Goal: Task Accomplishment & Management: Complete application form

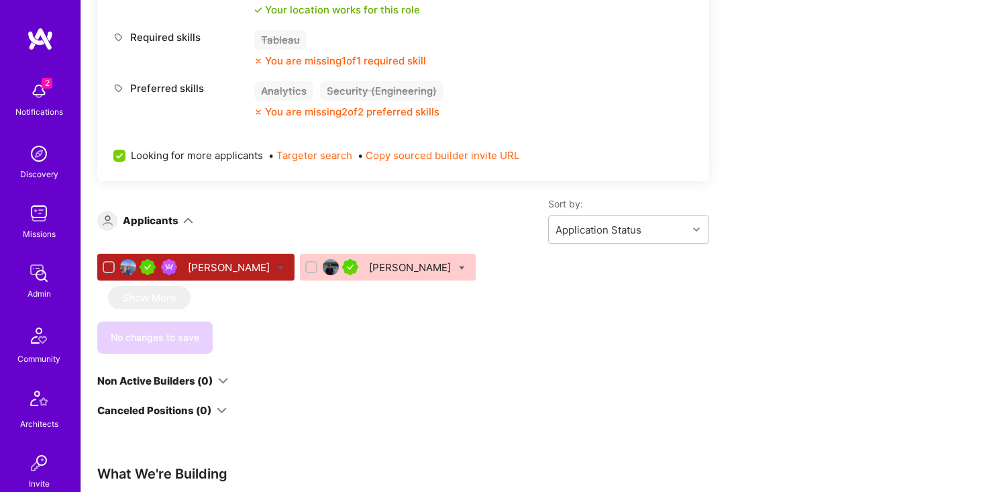
scroll to position [875, 0]
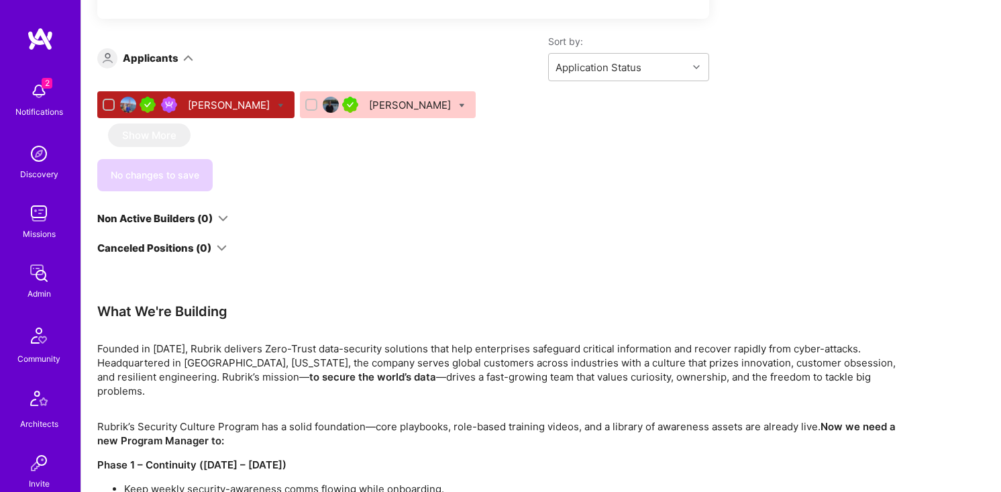
click at [369, 98] on div "[PERSON_NAME]" at bounding box center [411, 105] width 85 height 14
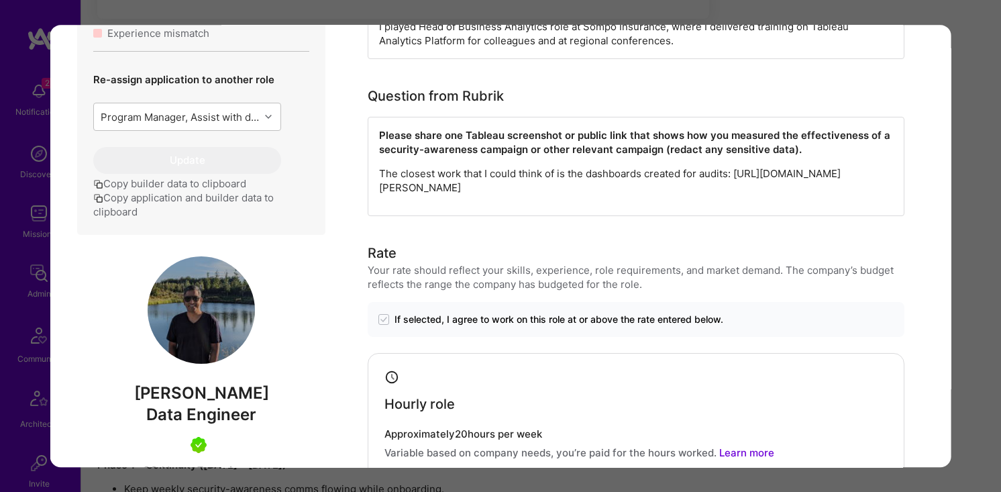
scroll to position [757, 0]
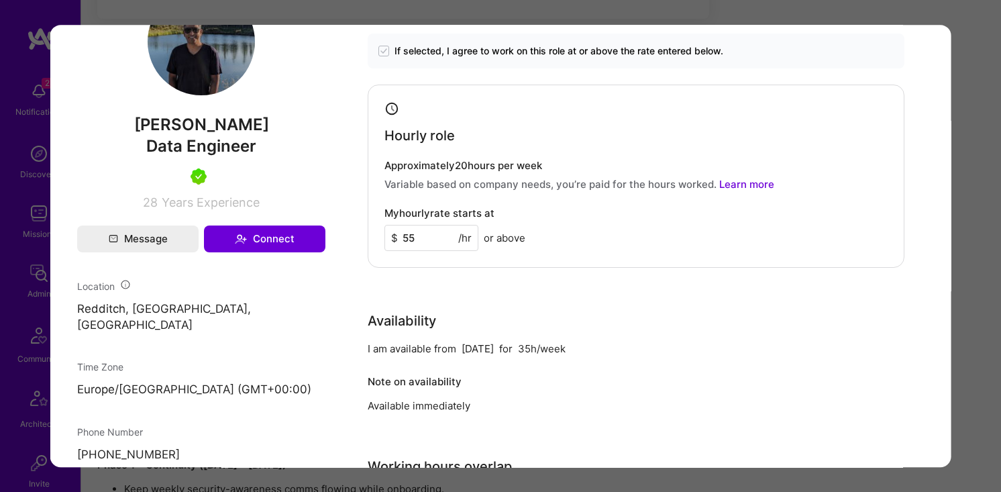
click at [56, 172] on div "Admin data Details User ID: 67952af96a571c0013377d59 Admin: No User type Regula…" at bounding box center [201, 458] width 302 height 2193
click at [15, 172] on div "Application 2 of 2 Evaluation scores Expertise level Very good Interpersonal sk…" at bounding box center [500, 246] width 1001 height 492
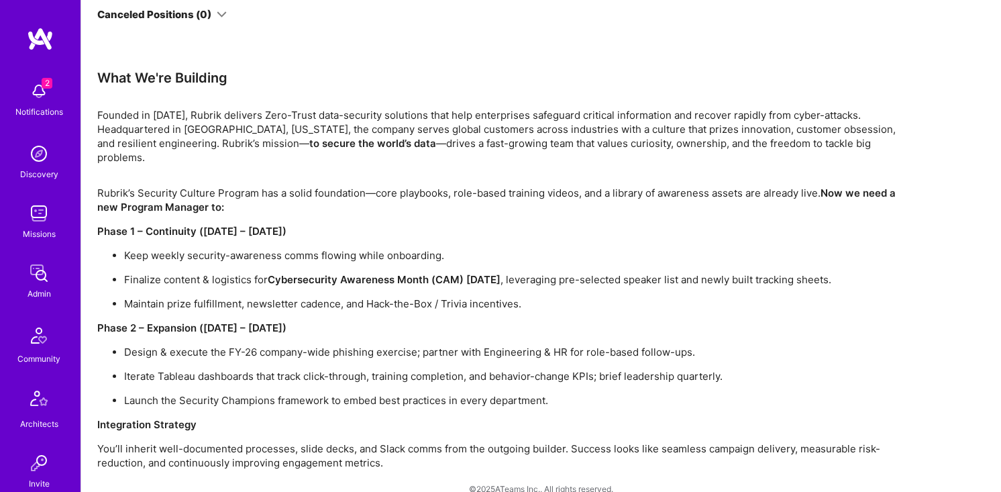
scroll to position [1110, 0]
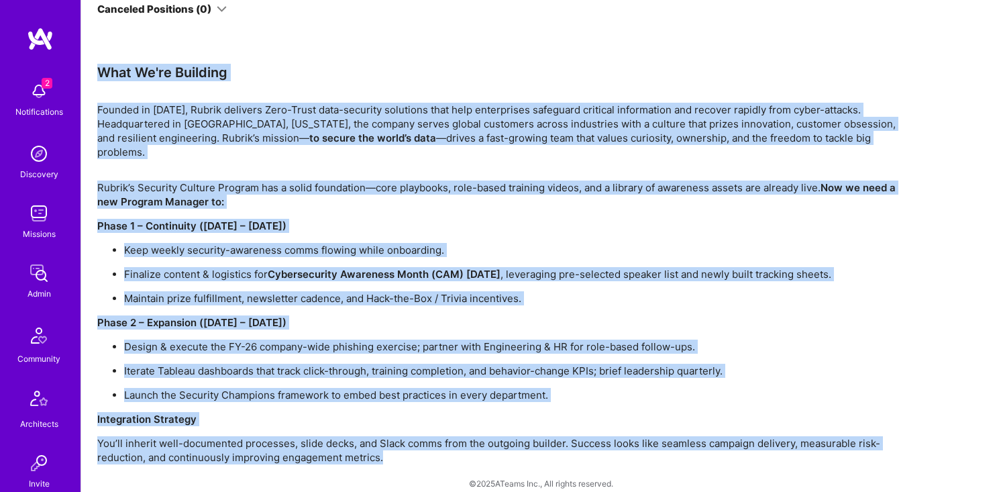
drag, startPoint x: 410, startPoint y: 467, endPoint x: 93, endPoint y: 77, distance: 502.4
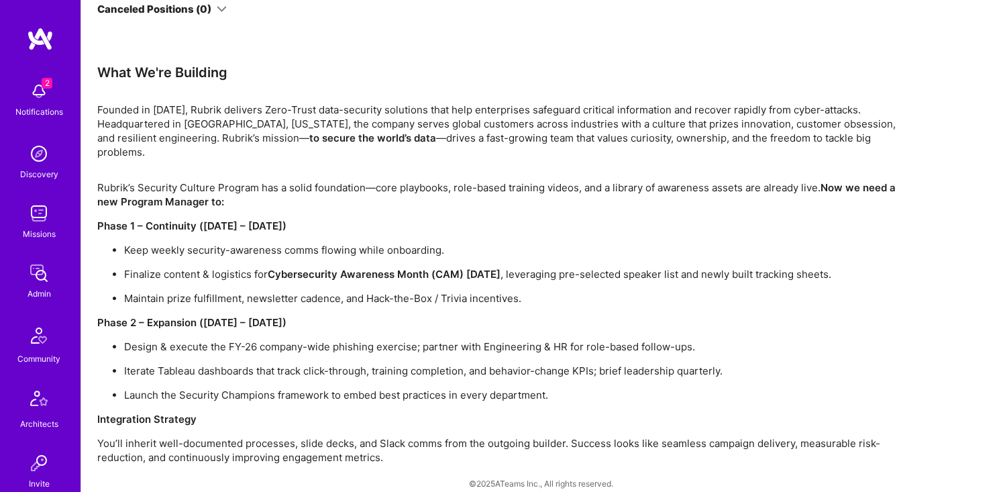
click at [361, 340] on p "Design & execute the FY-26 company-wide phishing exercise; partner with Enginee…" at bounding box center [513, 347] width 779 height 14
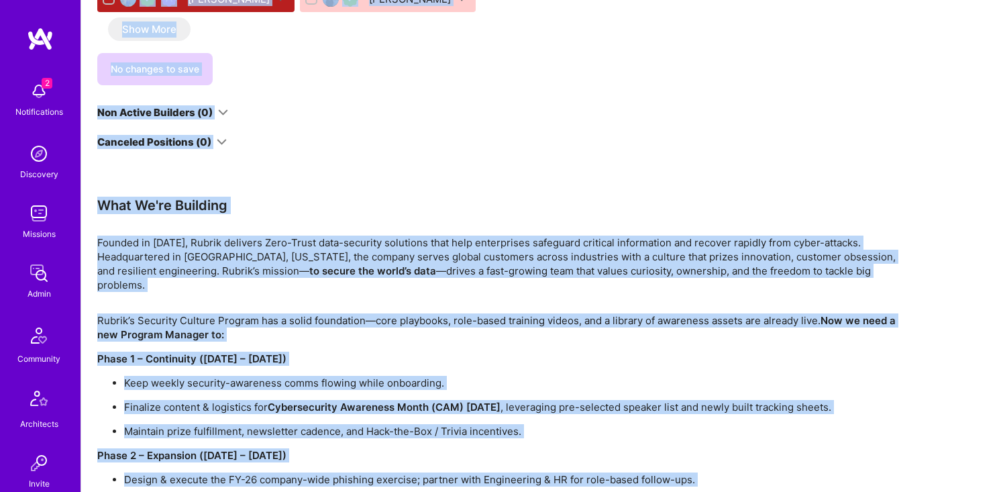
scroll to position [885, 0]
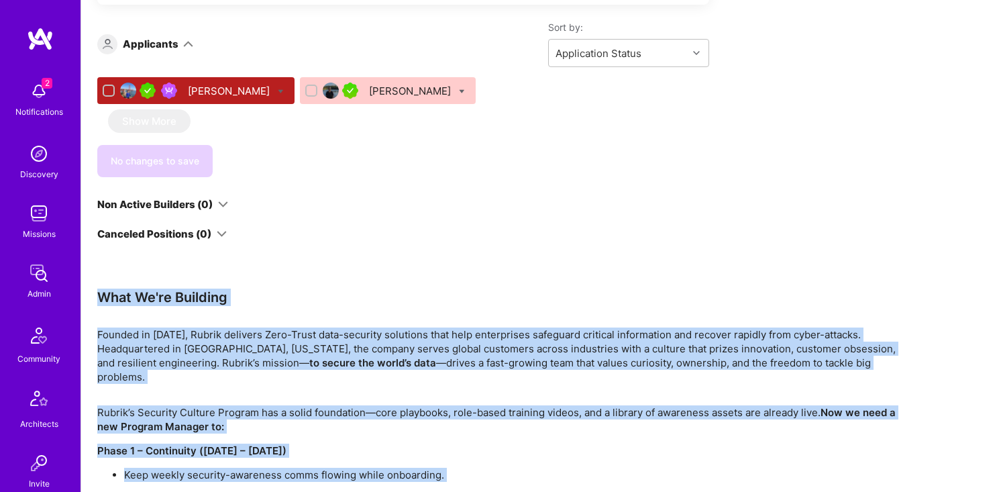
drag, startPoint x: 402, startPoint y: 444, endPoint x: 275, endPoint y: 273, distance: 213.0
click at [275, 273] on div "Apply for a Mission Role We’re actively looking for builders. This is the best …" at bounding box center [499, 29] width 805 height 1319
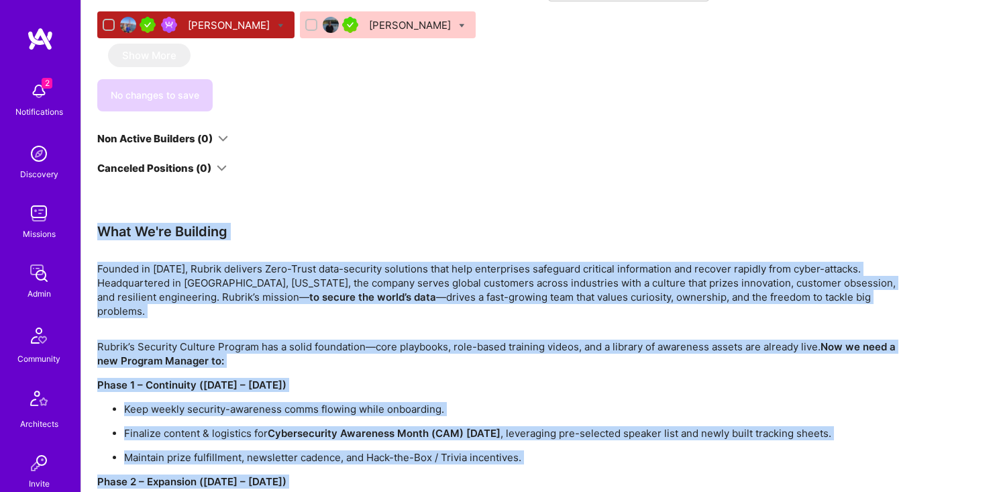
scroll to position [1110, 0]
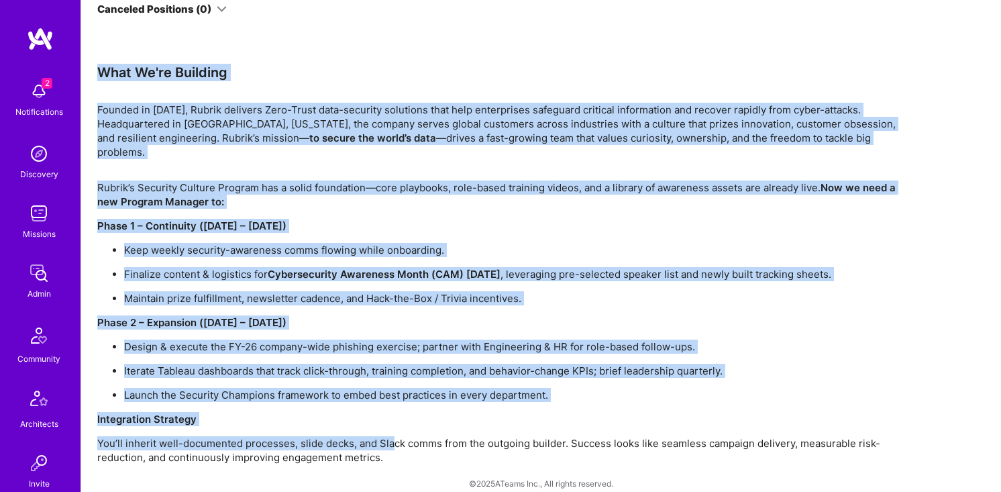
drag, startPoint x: 391, startPoint y: 434, endPoint x: 97, endPoint y: 68, distance: 469.7
copy div "Lore Ip'do Sitametc Adipisc el 1658, Seddoe temporin Utla-Etdol magn-aliquaen a…"
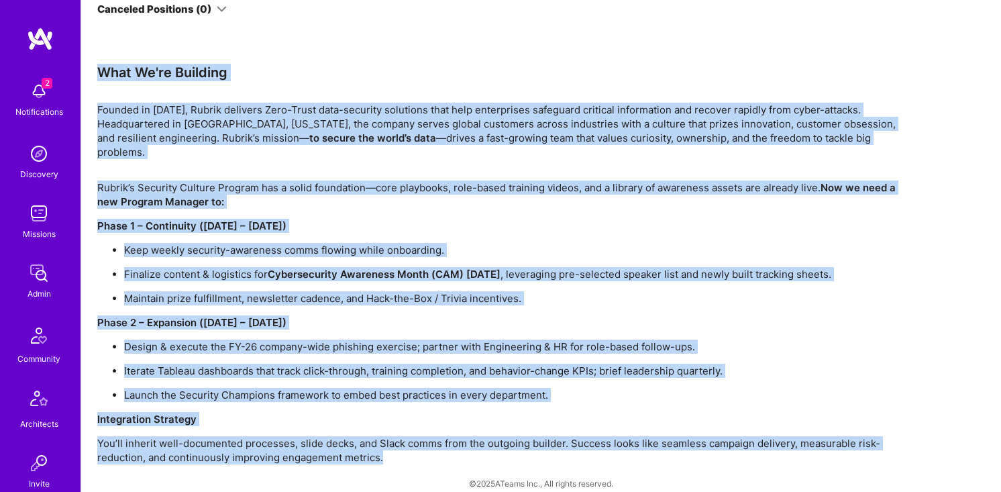
drag, startPoint x: 395, startPoint y: 454, endPoint x: 100, endPoint y: 58, distance: 493.6
copy div "Lore Ip'do Sitametc Adipisc el 1658, Seddoe temporin Utla-Etdol magn-aliquaen a…"
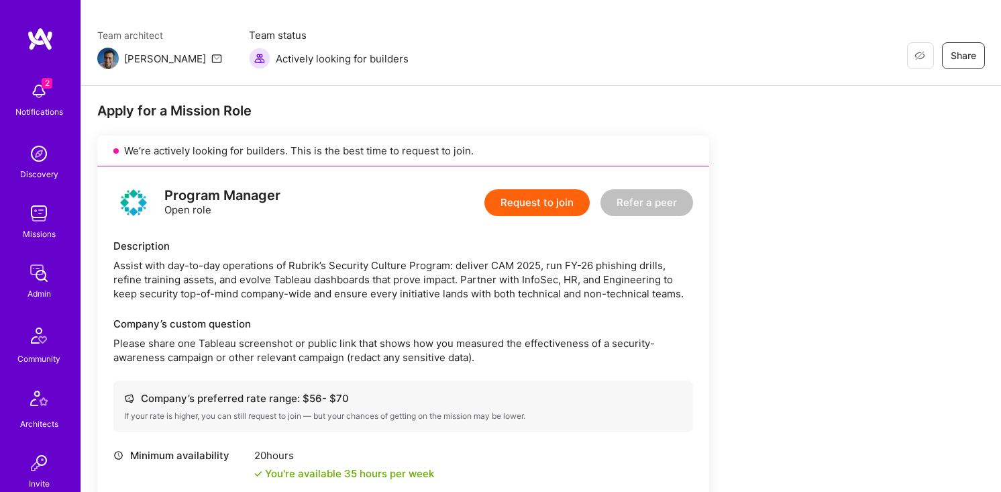
scroll to position [230, 0]
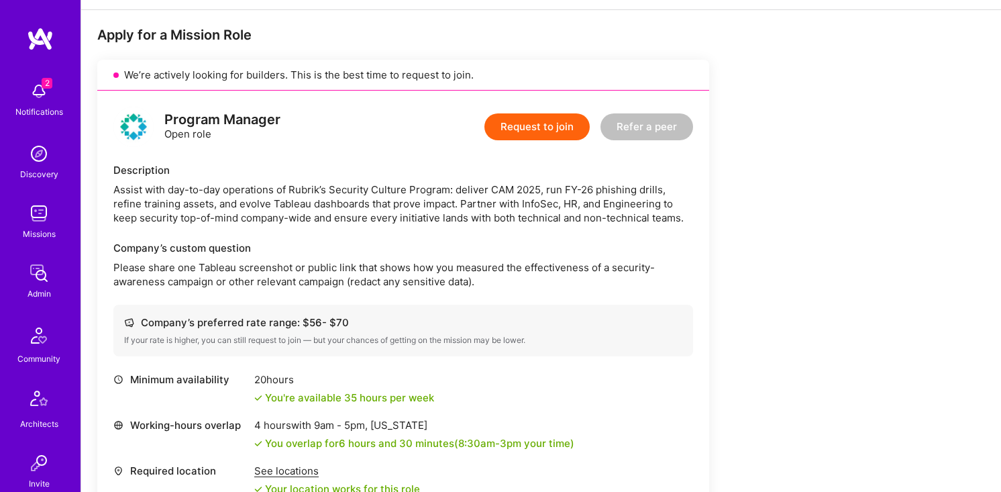
click at [326, 203] on div "Assist with day-to-day operations of Rubrik’s Security Culture Program: deliver…" at bounding box center [403, 204] width 580 height 42
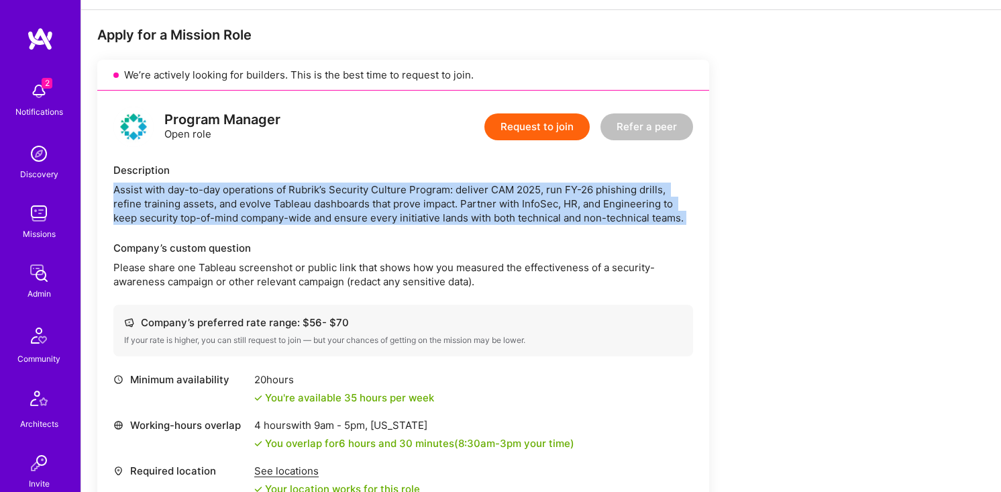
click at [326, 203] on div "Assist with day-to-day operations of Rubrik’s Security Culture Program: deliver…" at bounding box center [403, 204] width 580 height 42
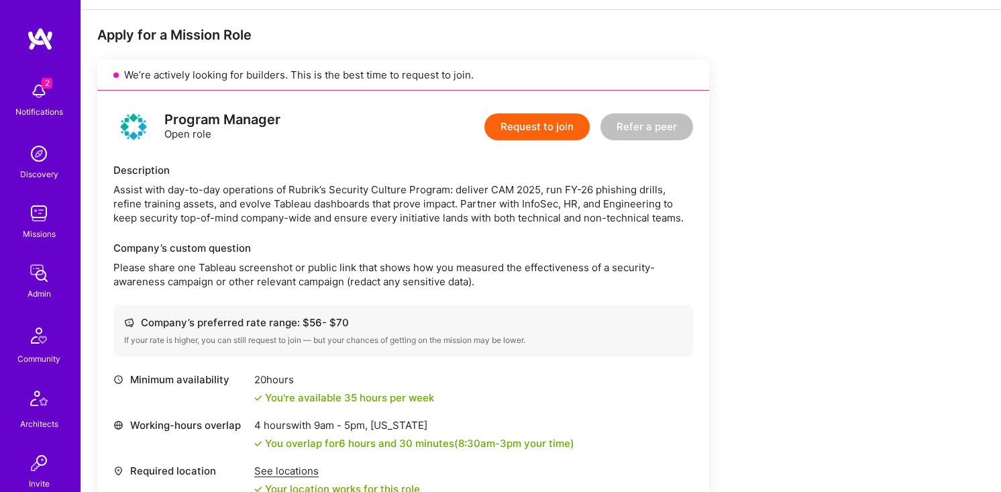
click at [297, 203] on div "Assist with day-to-day operations of Rubrik’s Security Culture Program: deliver…" at bounding box center [403, 204] width 580 height 42
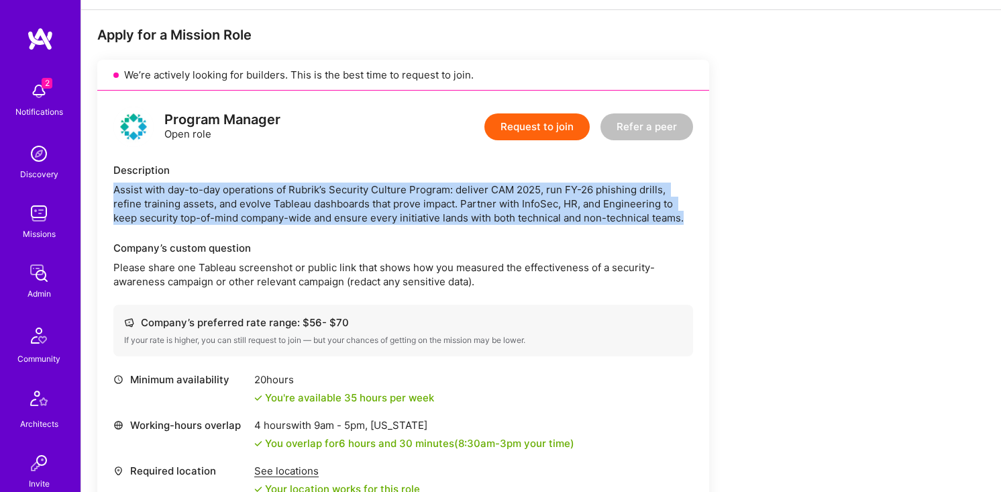
drag, startPoint x: 111, startPoint y: 191, endPoint x: 707, endPoint y: 222, distance: 596.1
click at [707, 222] on div "Program Manager Open role Request to join Refer a peer Description Assist with …" at bounding box center [403, 376] width 612 height 570
copy div "Assist with day-to-day operations of Rubrik’s Security Culture Program: deliver…"
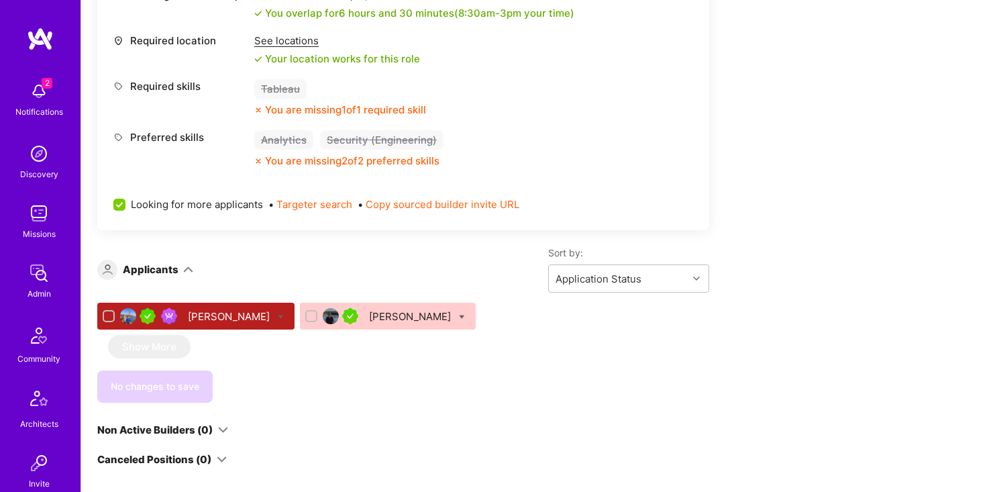
scroll to position [832, 0]
